Goal: Find specific page/section: Find specific page/section

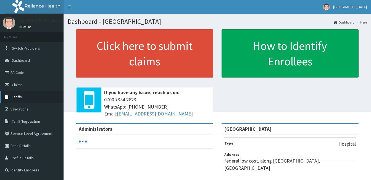
click at [19, 93] on link "Tariffs" at bounding box center [32, 97] width 64 height 12
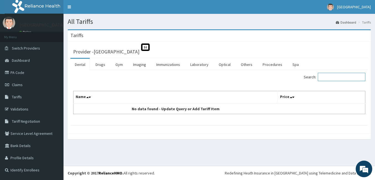
click at [338, 75] on input "Search:" at bounding box center [342, 77] width 48 height 8
type input "A"
